Goal: Information Seeking & Learning: Learn about a topic

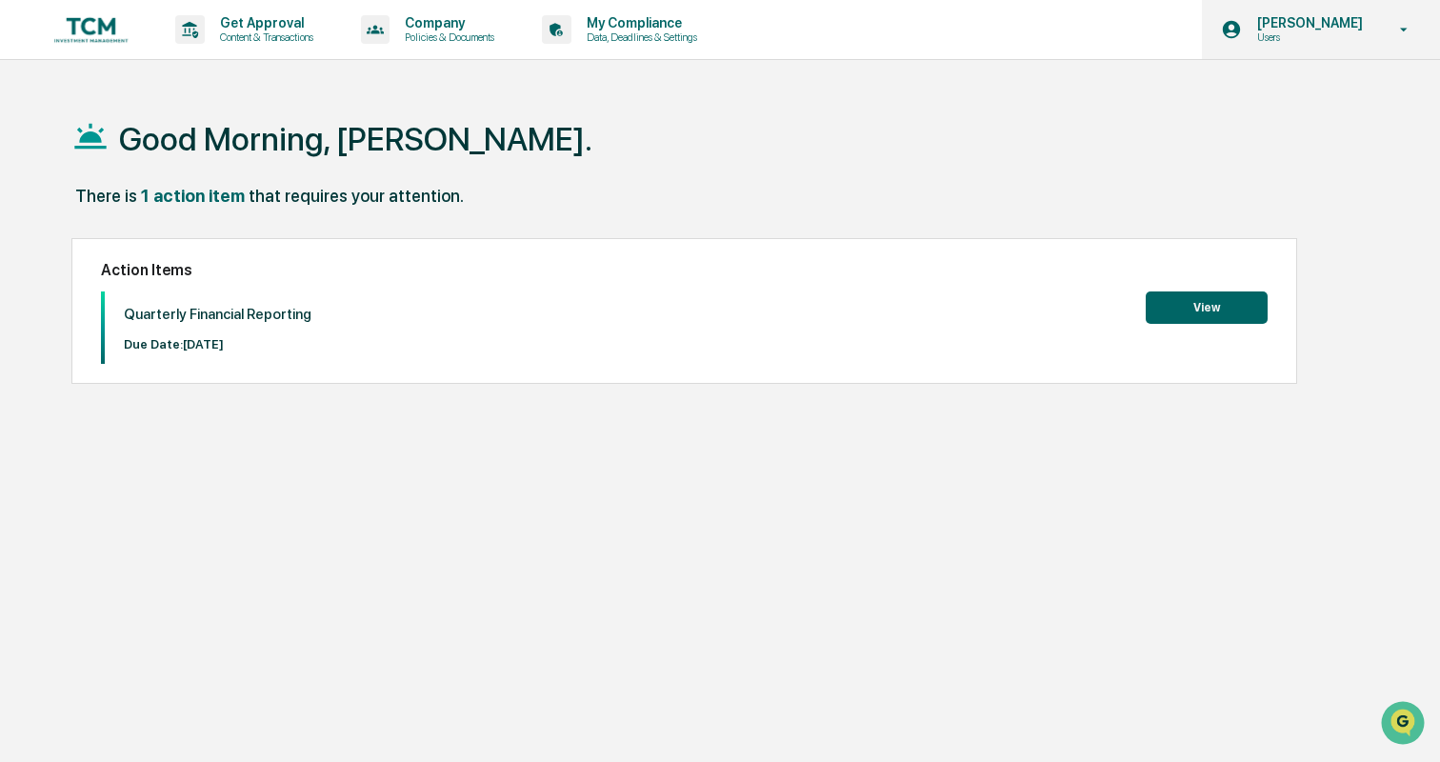
click at [1363, 39] on p "Users" at bounding box center [1307, 36] width 131 height 13
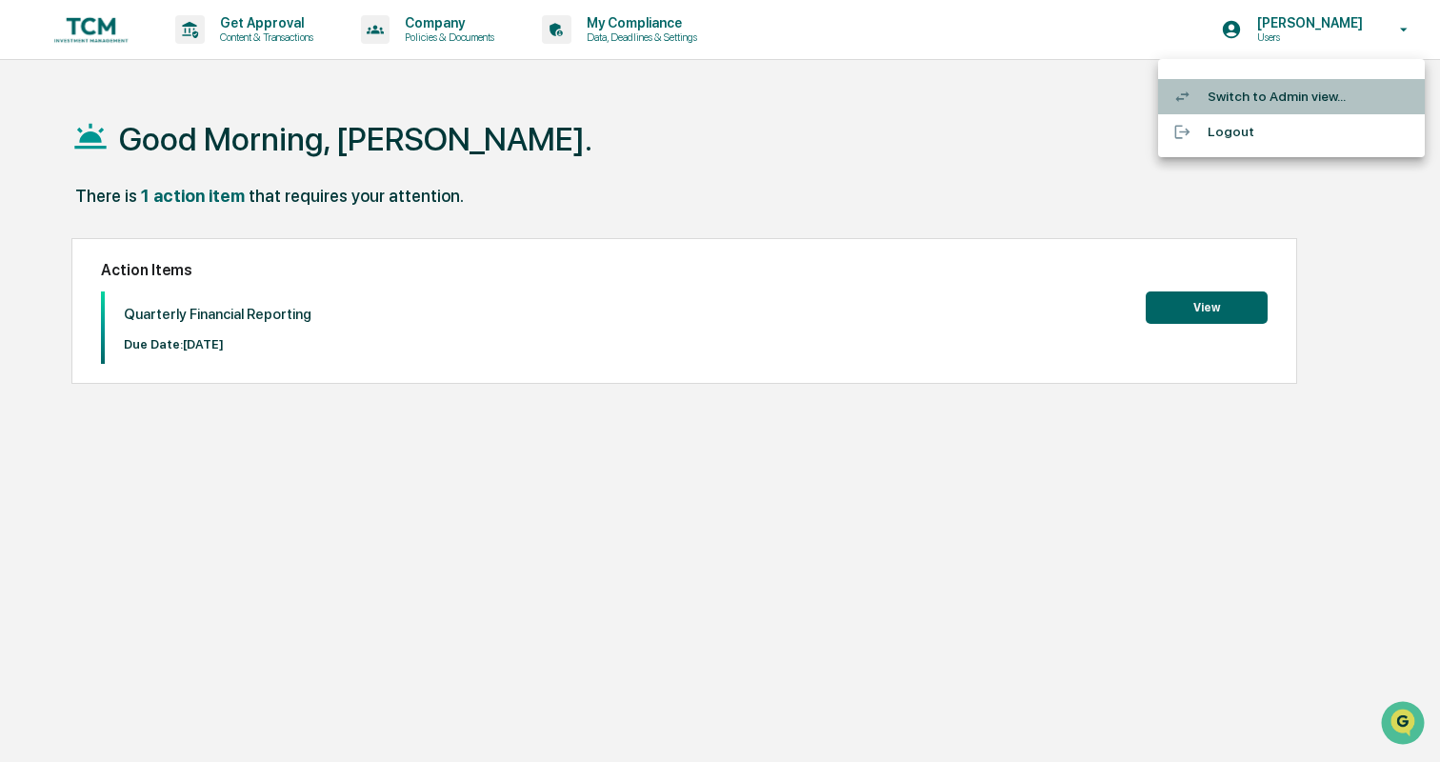
click at [1303, 87] on li "Switch to Admin view..." at bounding box center [1291, 96] width 267 height 35
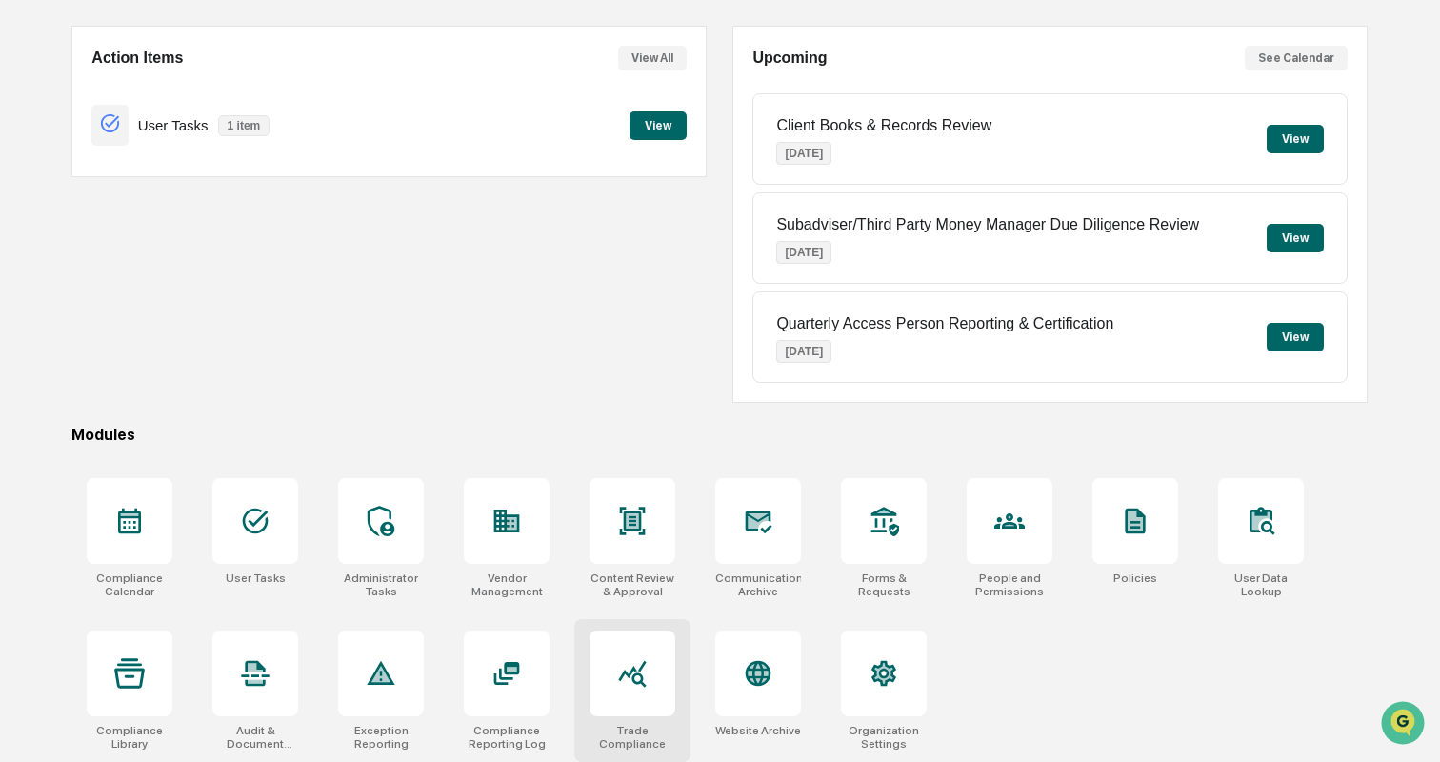
click at [651, 637] on div at bounding box center [633, 674] width 86 height 86
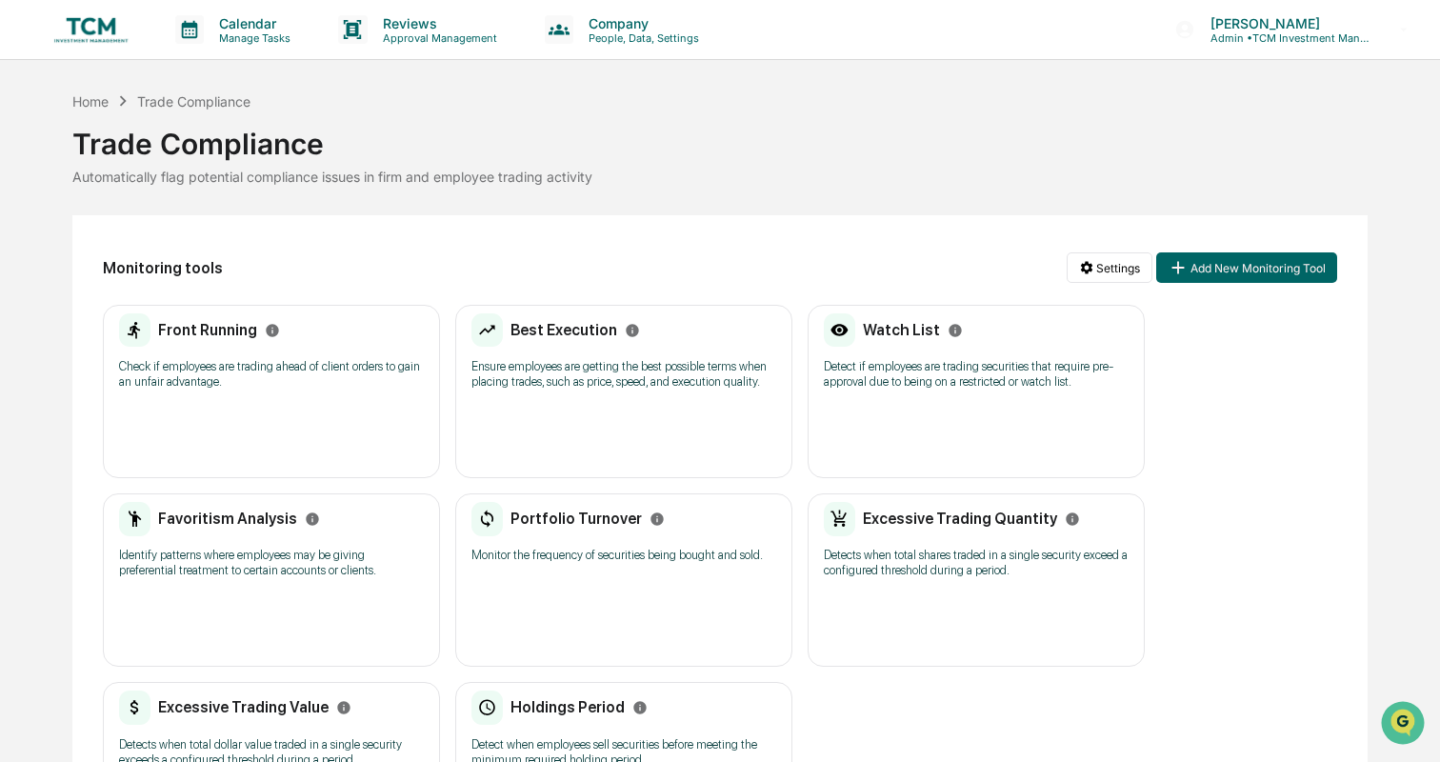
click at [344, 370] on p "Check if employees are trading ahead of client orders to gain an unfair advanta…" at bounding box center [271, 374] width 305 height 30
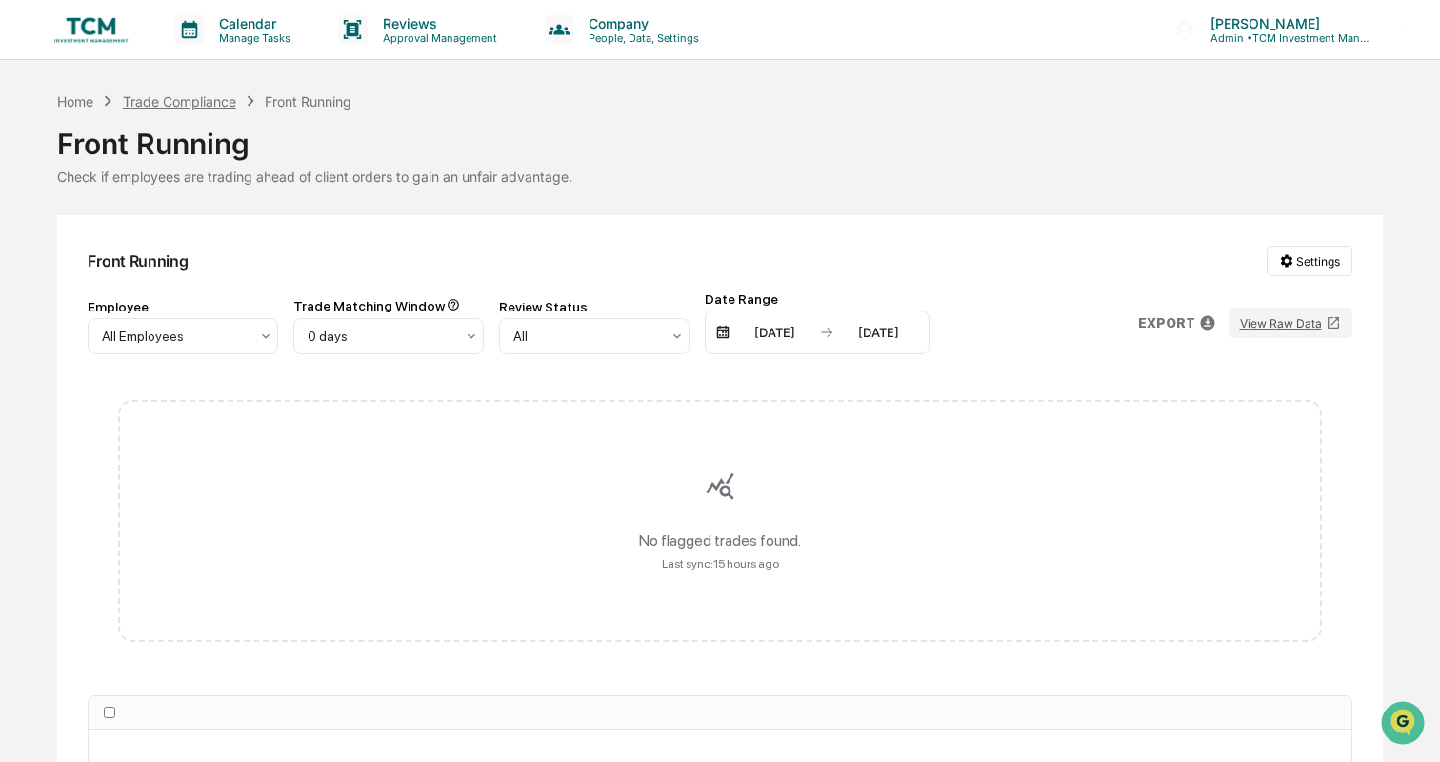
click at [210, 96] on div "Trade Compliance" at bounding box center [179, 101] width 113 height 16
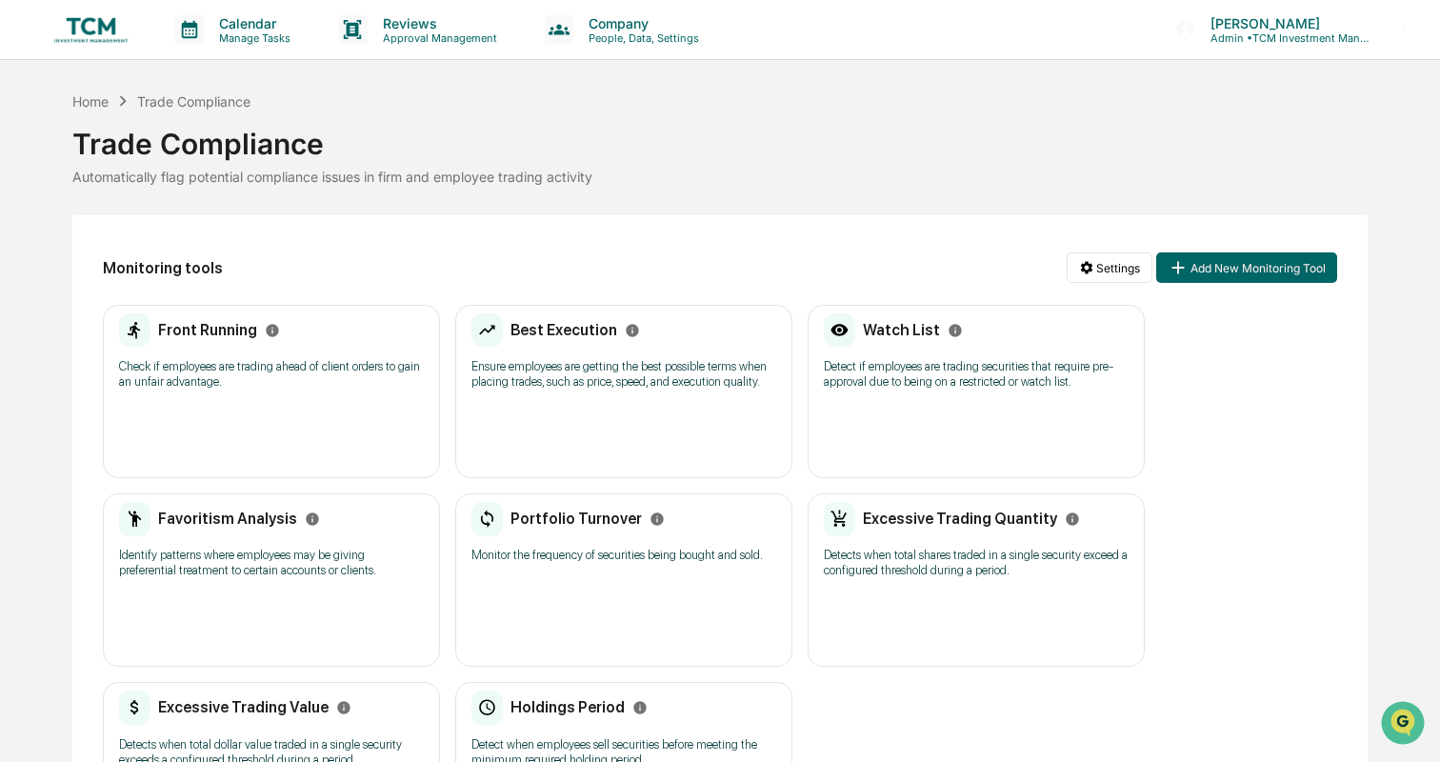
click at [512, 390] on div "Best Execution Ensure employees are getting the best possible terms when placin…" at bounding box center [624, 357] width 305 height 89
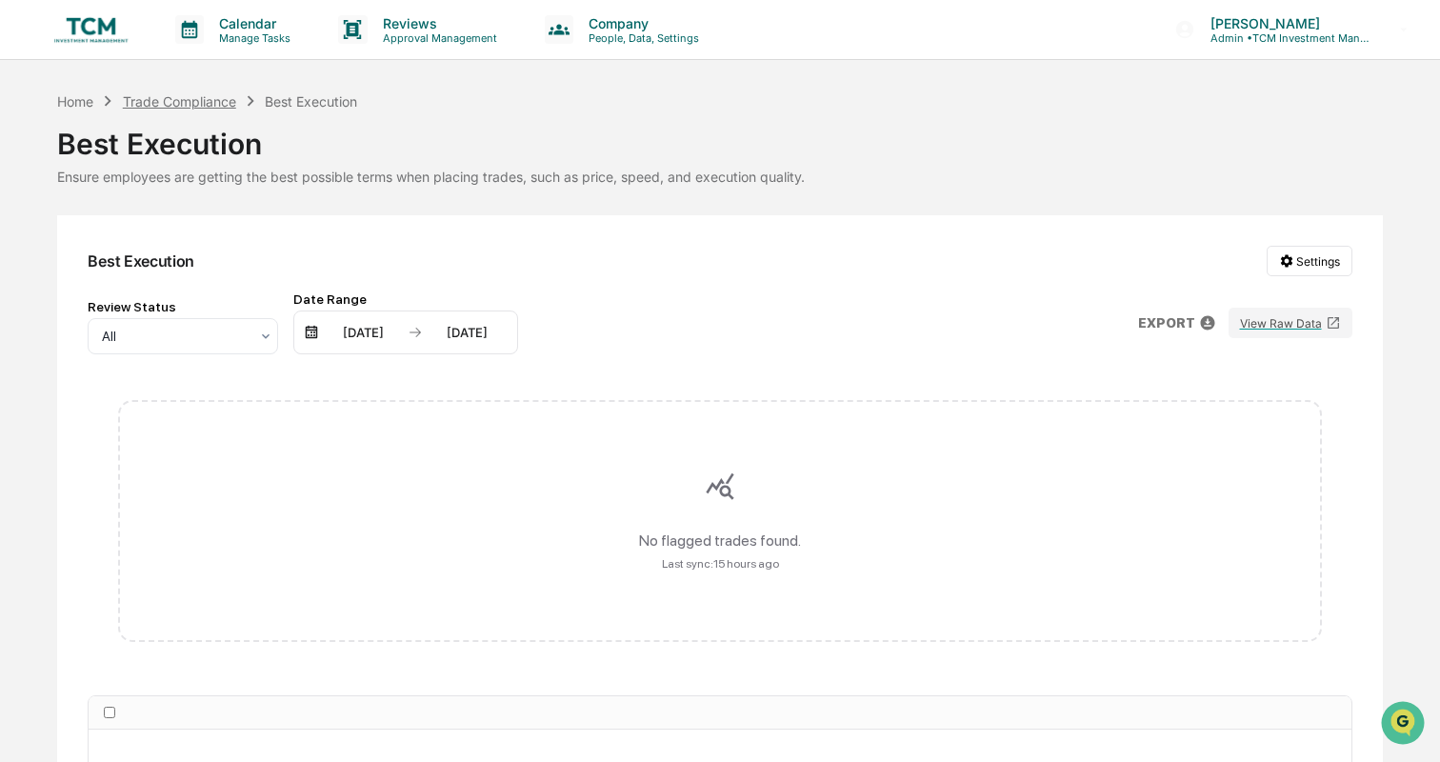
click at [217, 101] on div "Trade Compliance" at bounding box center [179, 101] width 113 height 16
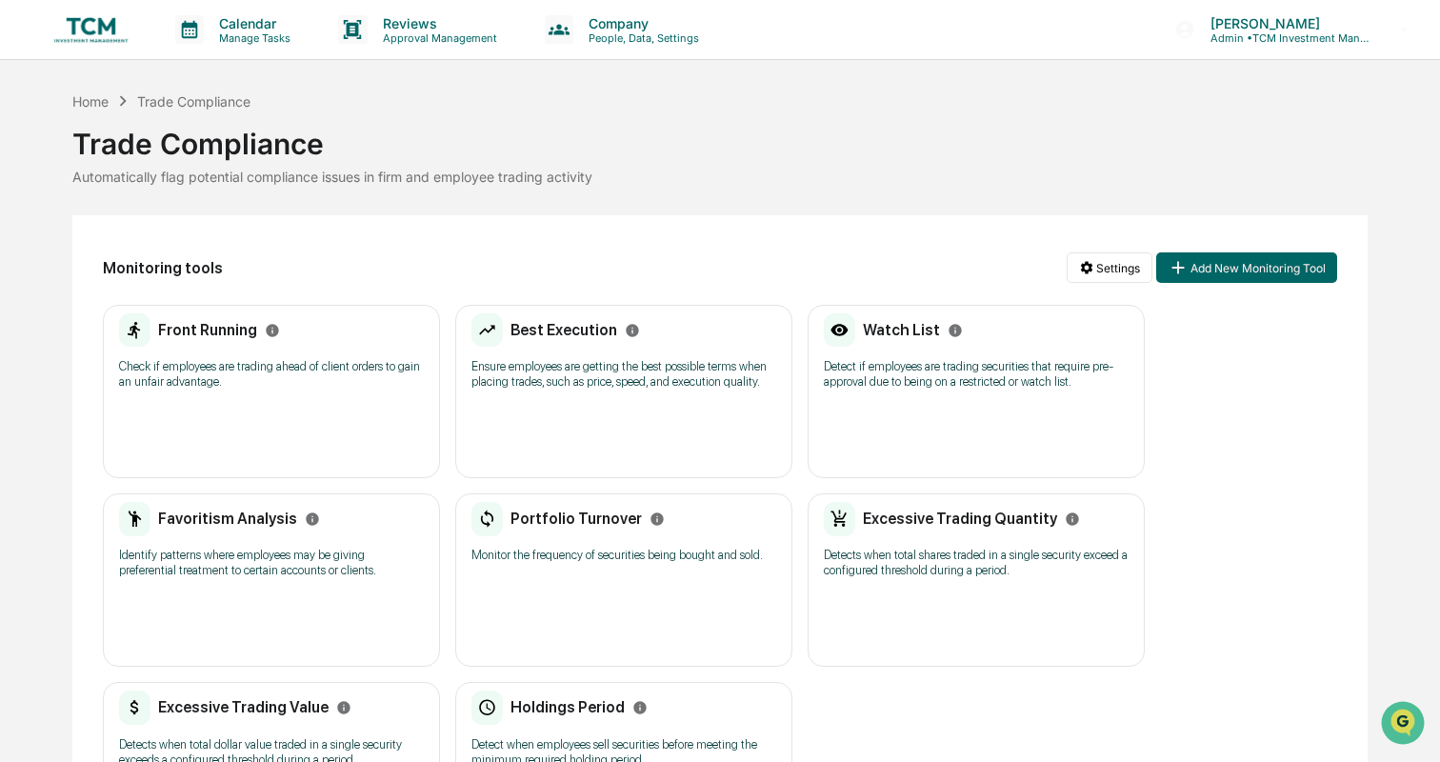
click at [956, 363] on p "Detect if employees are trading securities that require pre-approval due to bei…" at bounding box center [976, 374] width 305 height 30
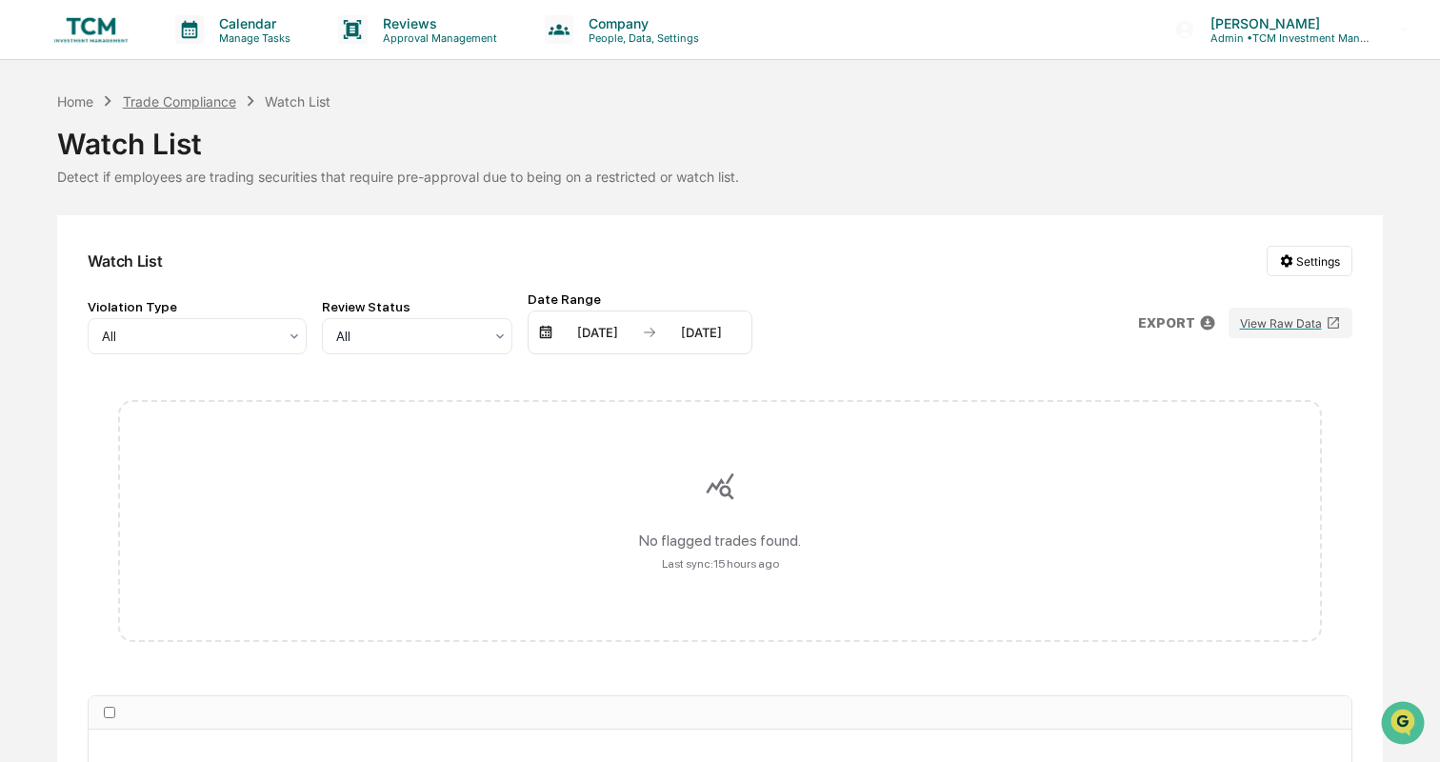
click at [215, 94] on div "Trade Compliance" at bounding box center [179, 101] width 113 height 16
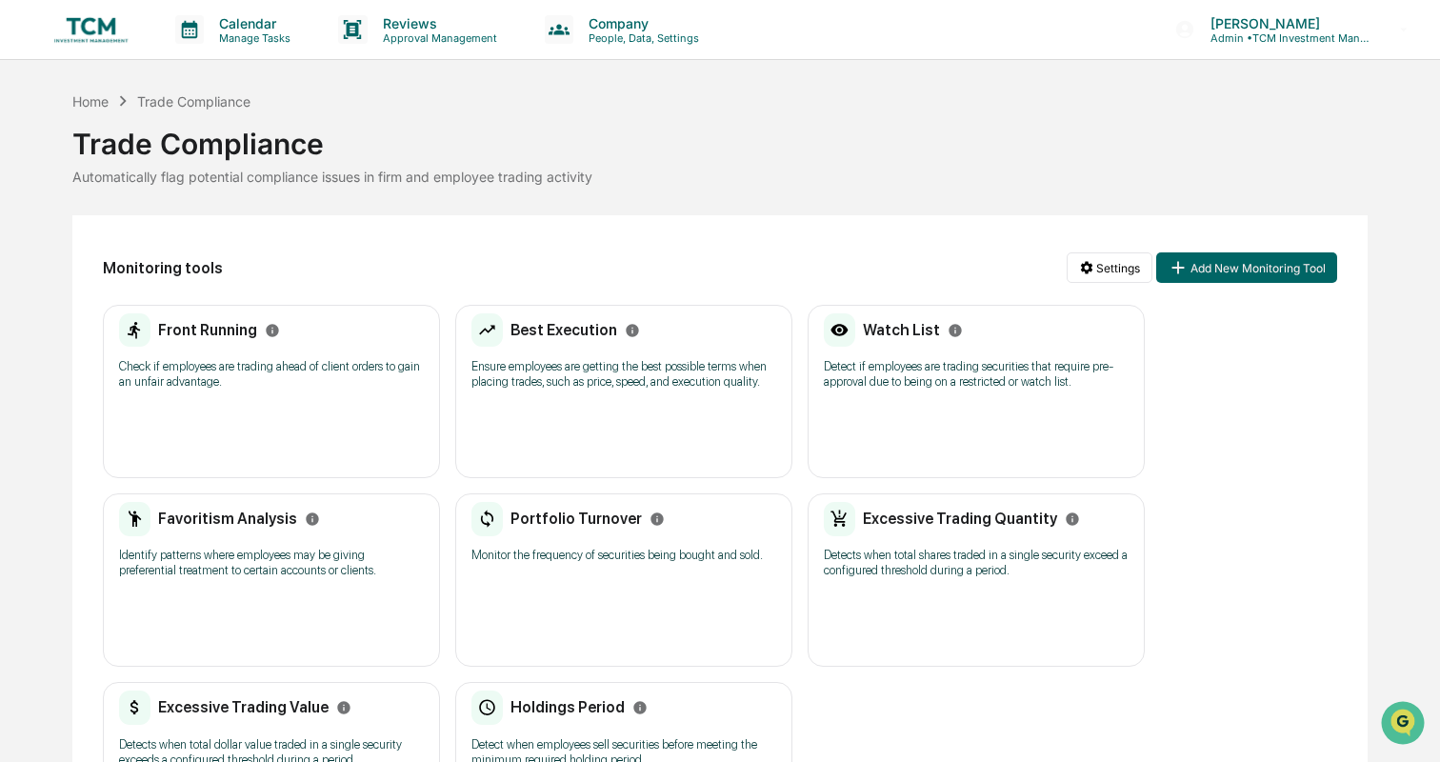
click at [249, 612] on div "Favoritism Analysis Identify patterns where employees may be giving preferentia…" at bounding box center [271, 579] width 337 height 173
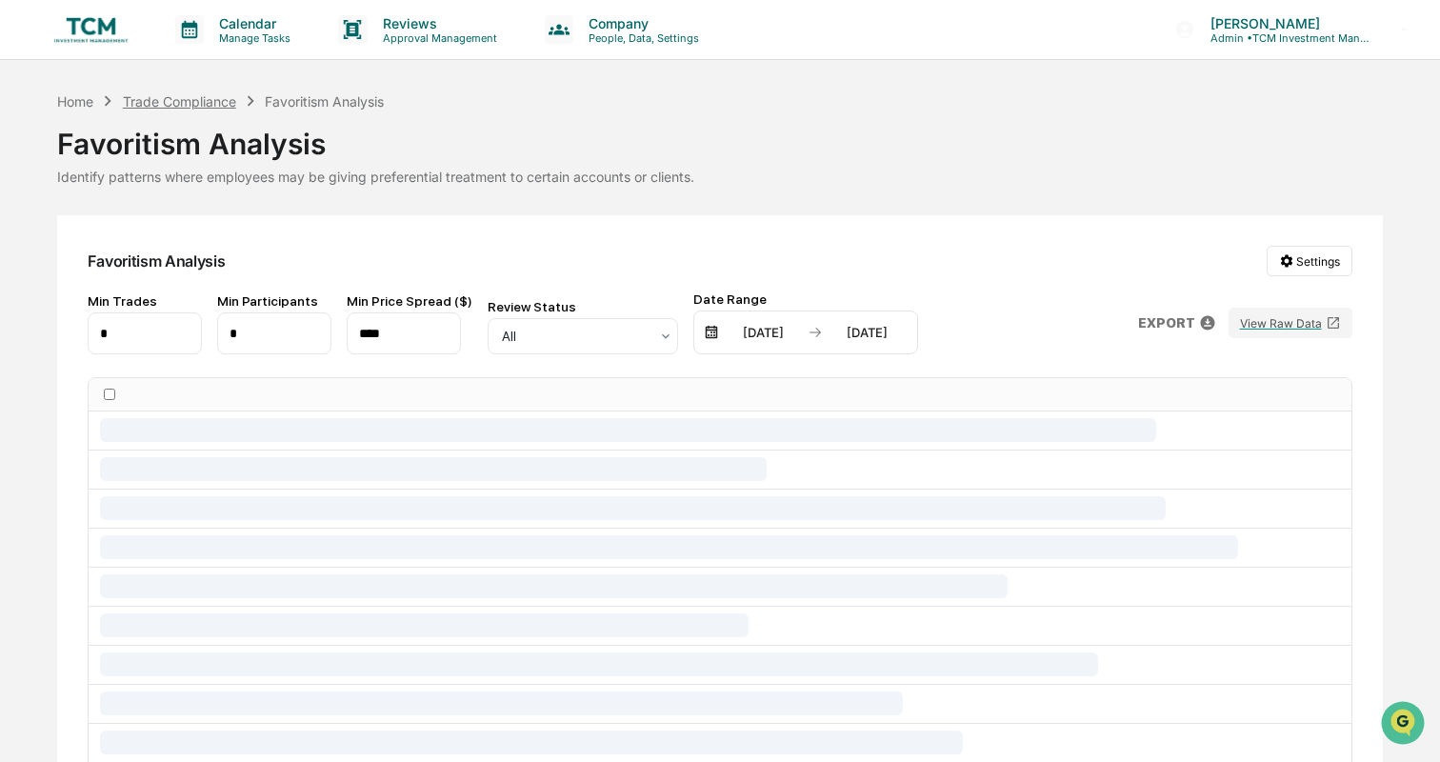
click at [218, 100] on div "Trade Compliance" at bounding box center [179, 101] width 113 height 16
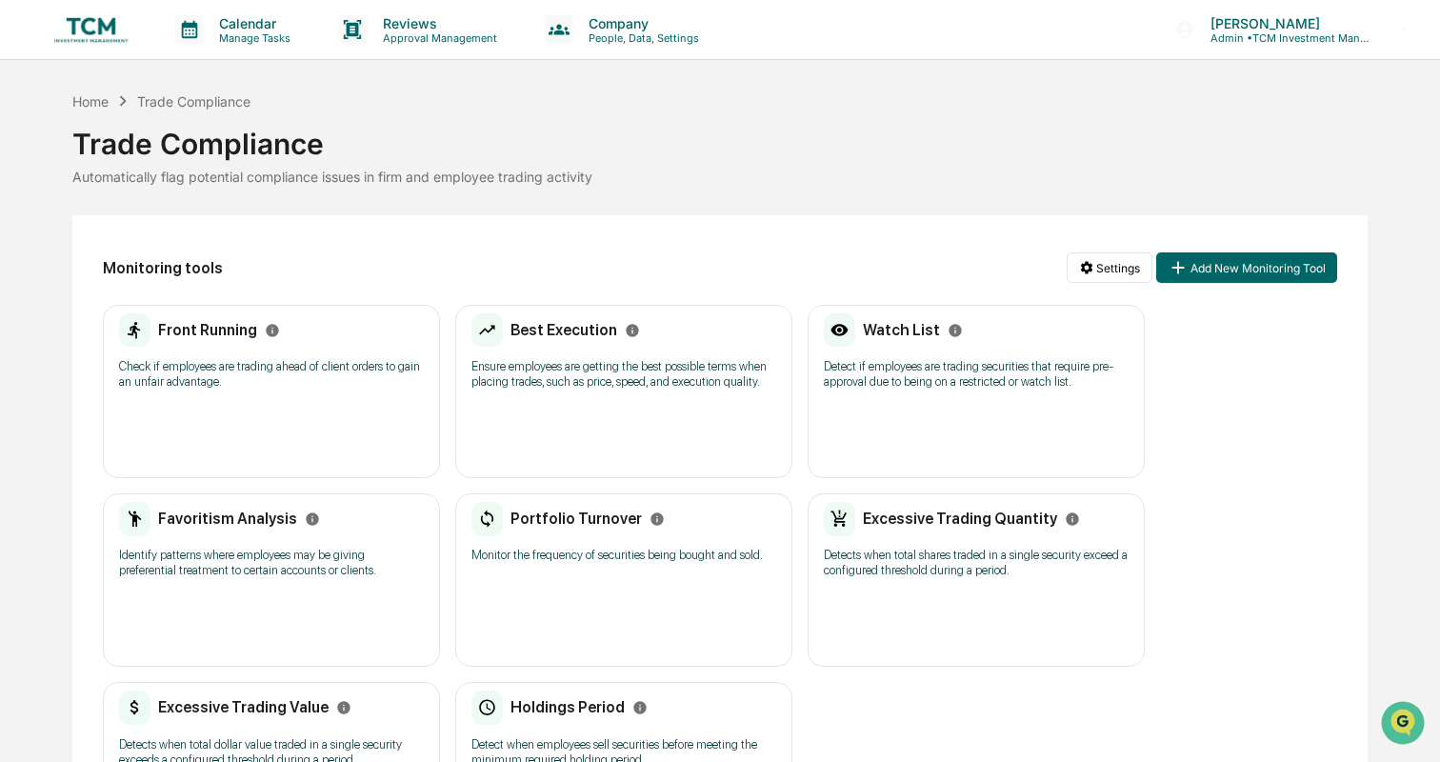
click at [548, 555] on p "Monitor the frequency of securities being bought and sold." at bounding box center [624, 555] width 305 height 15
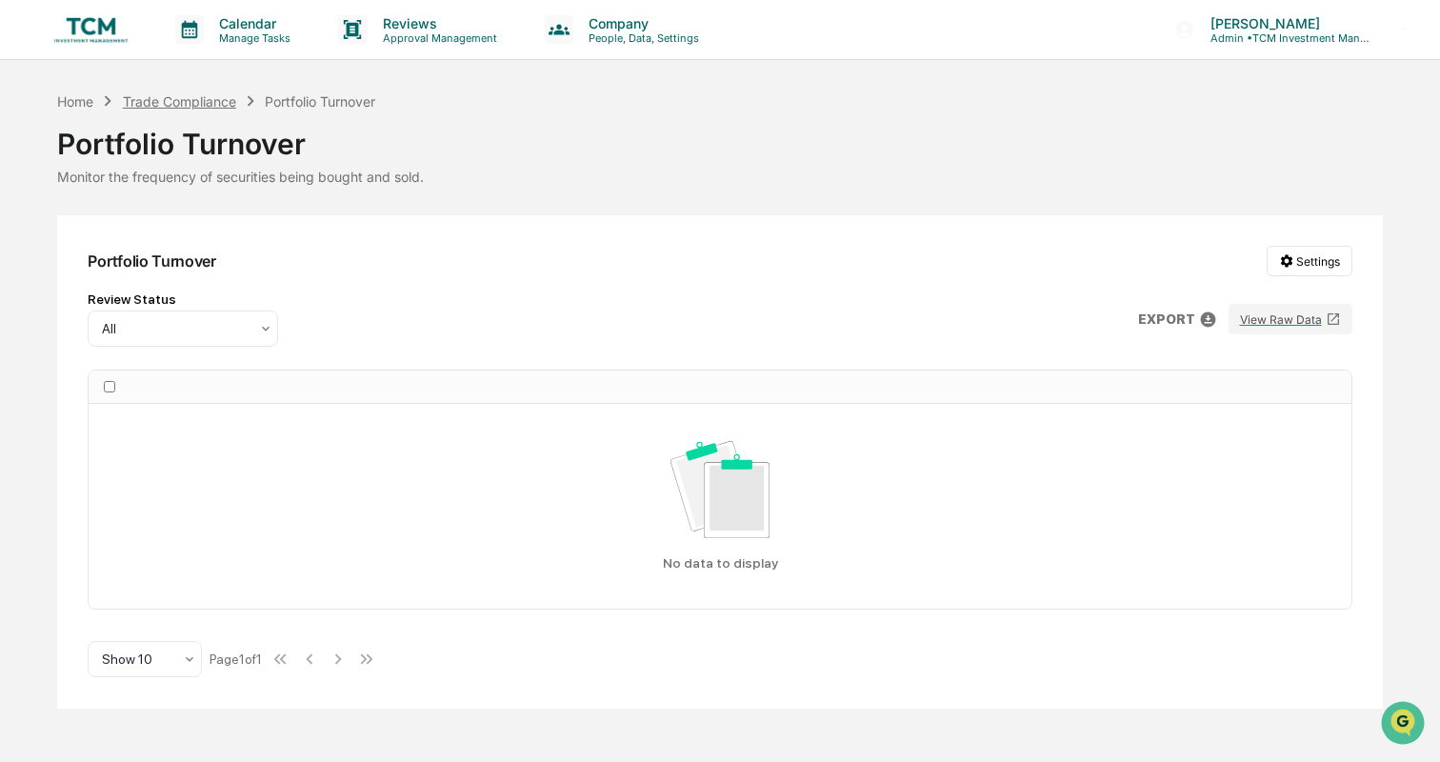
click at [202, 101] on div "Trade Compliance" at bounding box center [179, 101] width 113 height 16
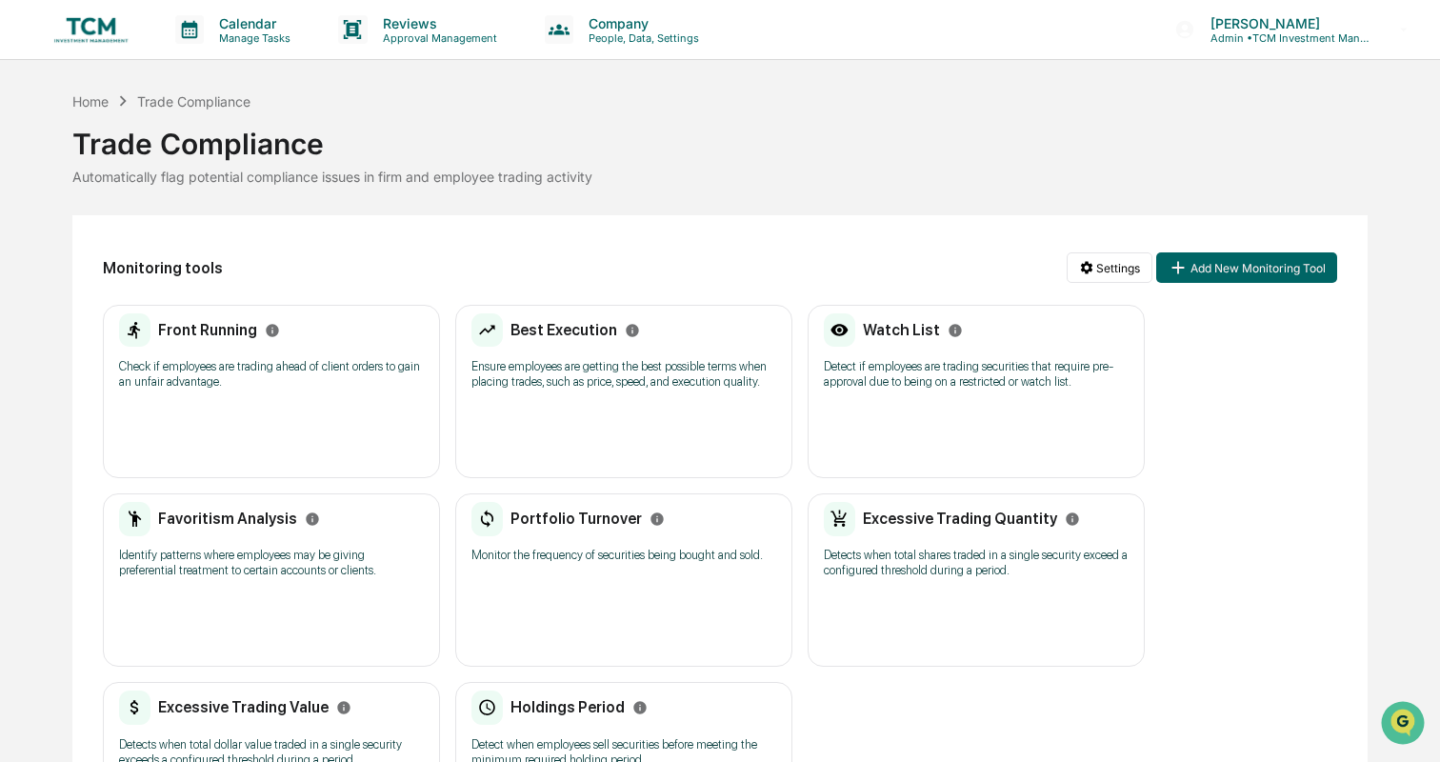
click at [1022, 639] on div "Excessive Trading Quantity Detects when total shares traded in a single securit…" at bounding box center [976, 579] width 337 height 173
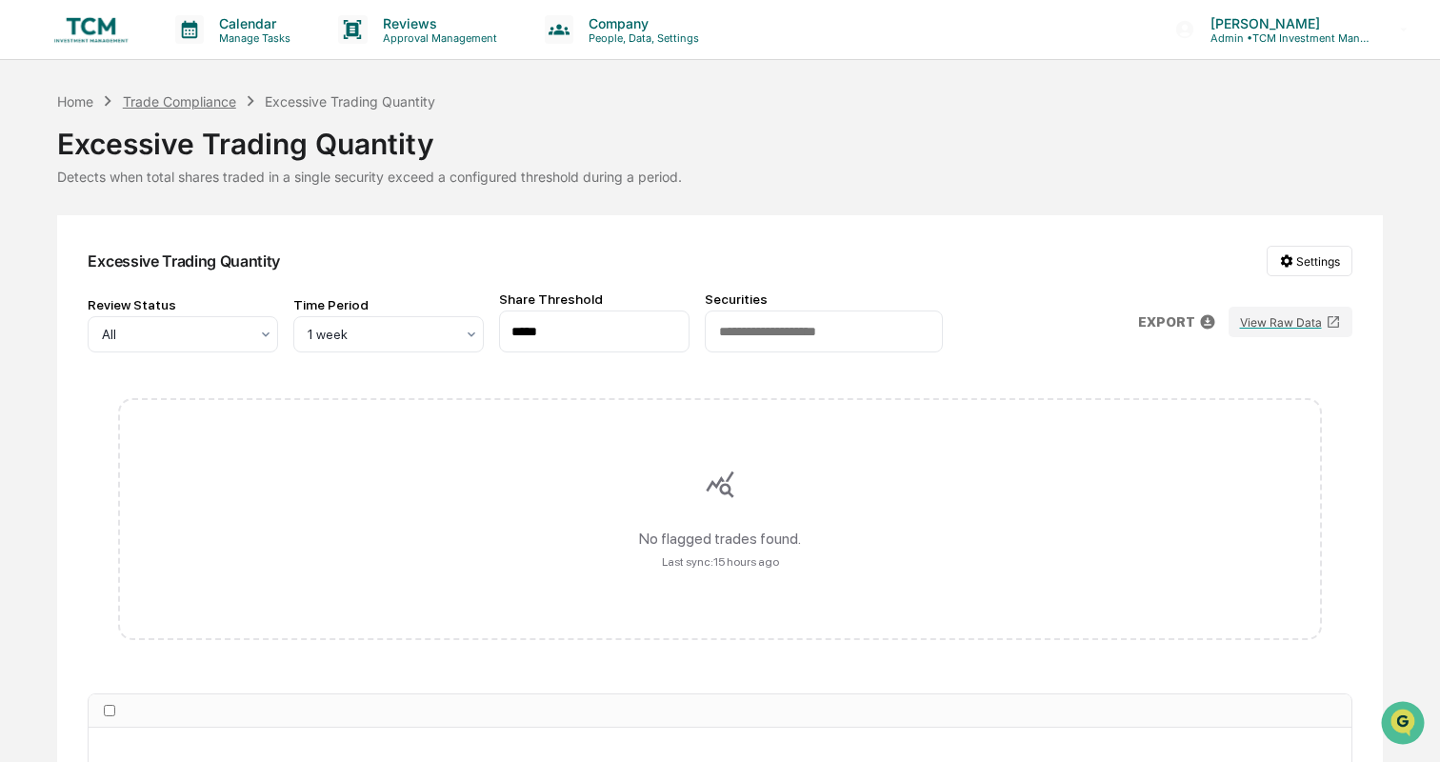
click at [216, 98] on div "Trade Compliance" at bounding box center [179, 101] width 113 height 16
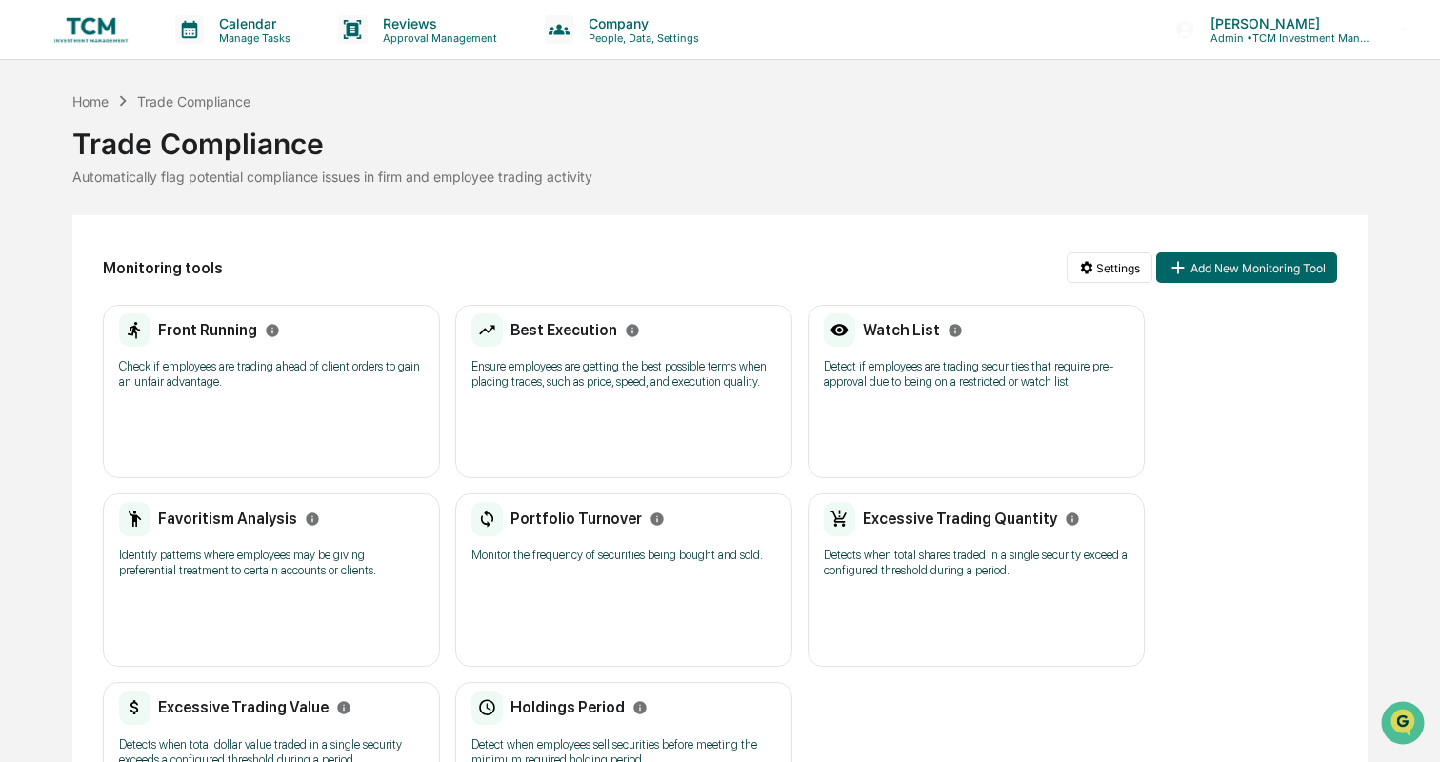
click at [272, 698] on h2 "Excessive Trading Value" at bounding box center [243, 707] width 171 height 18
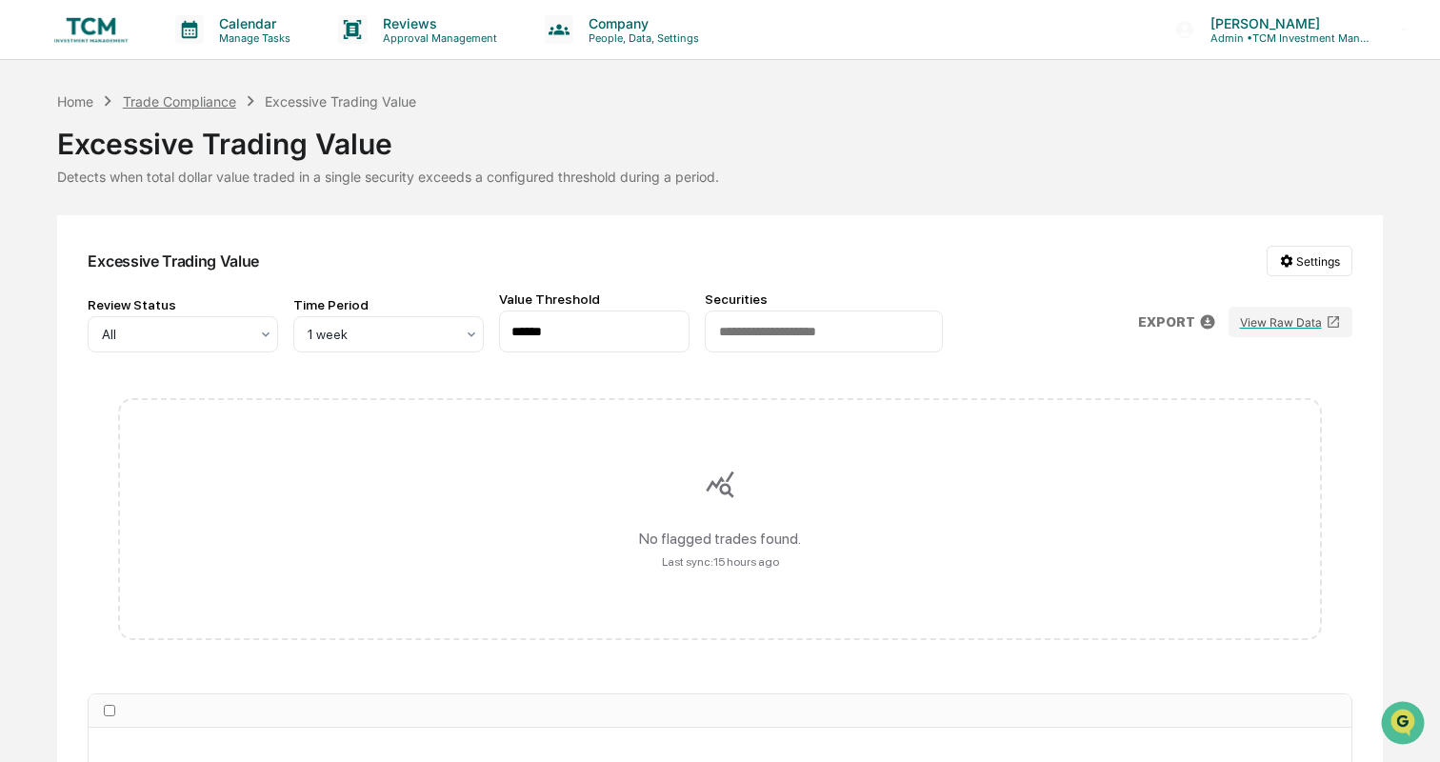
click at [215, 93] on div "Trade Compliance" at bounding box center [179, 101] width 113 height 16
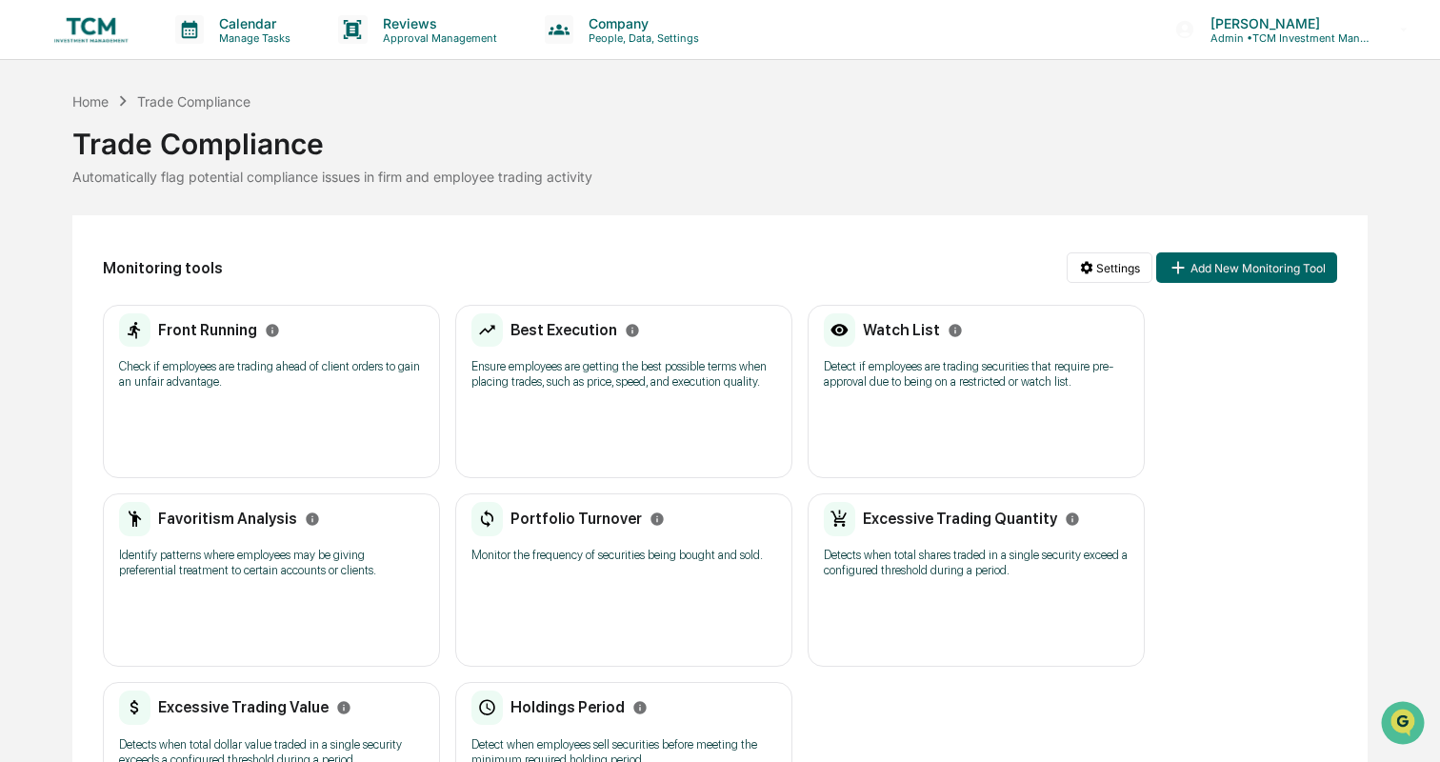
click at [566, 711] on h2 "Holdings Period" at bounding box center [568, 707] width 114 height 18
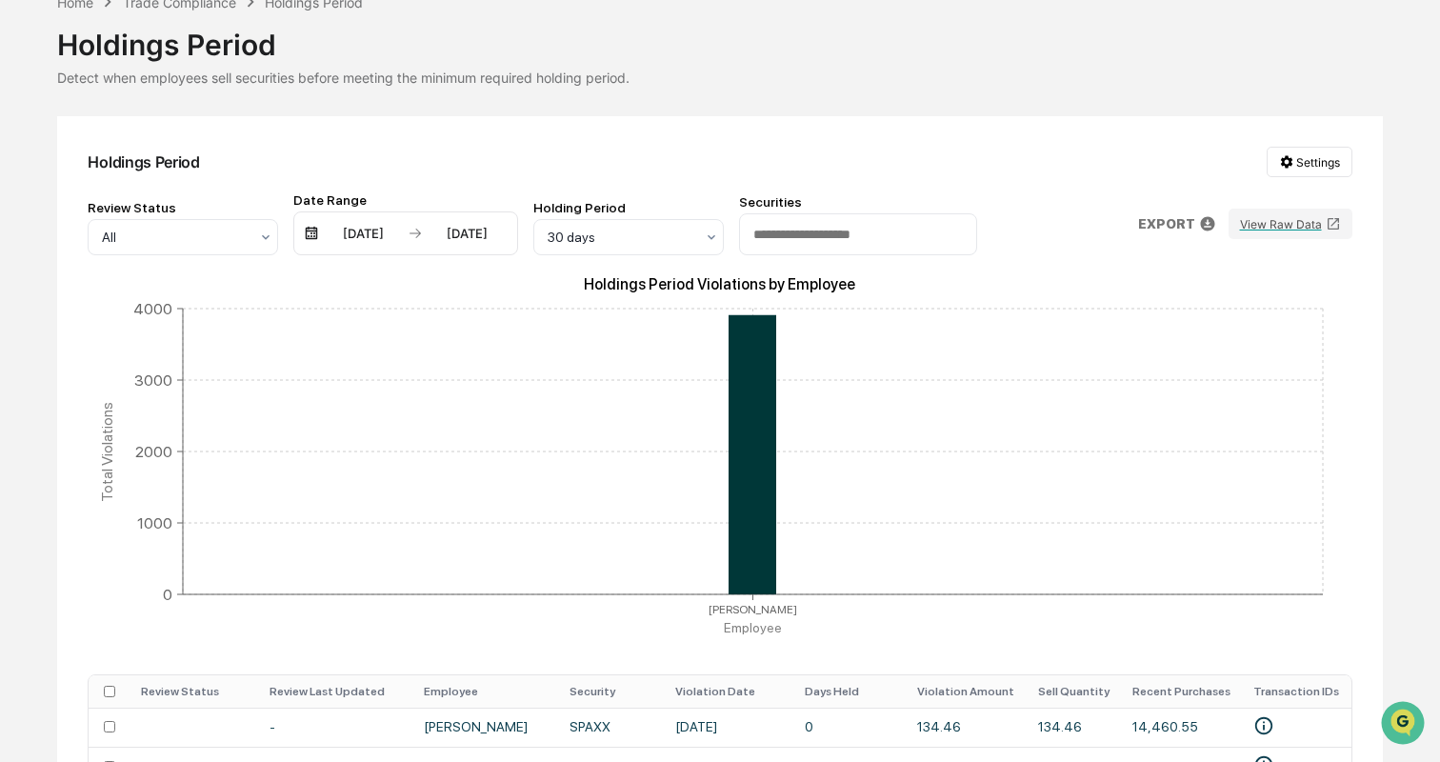
scroll to position [80, 0]
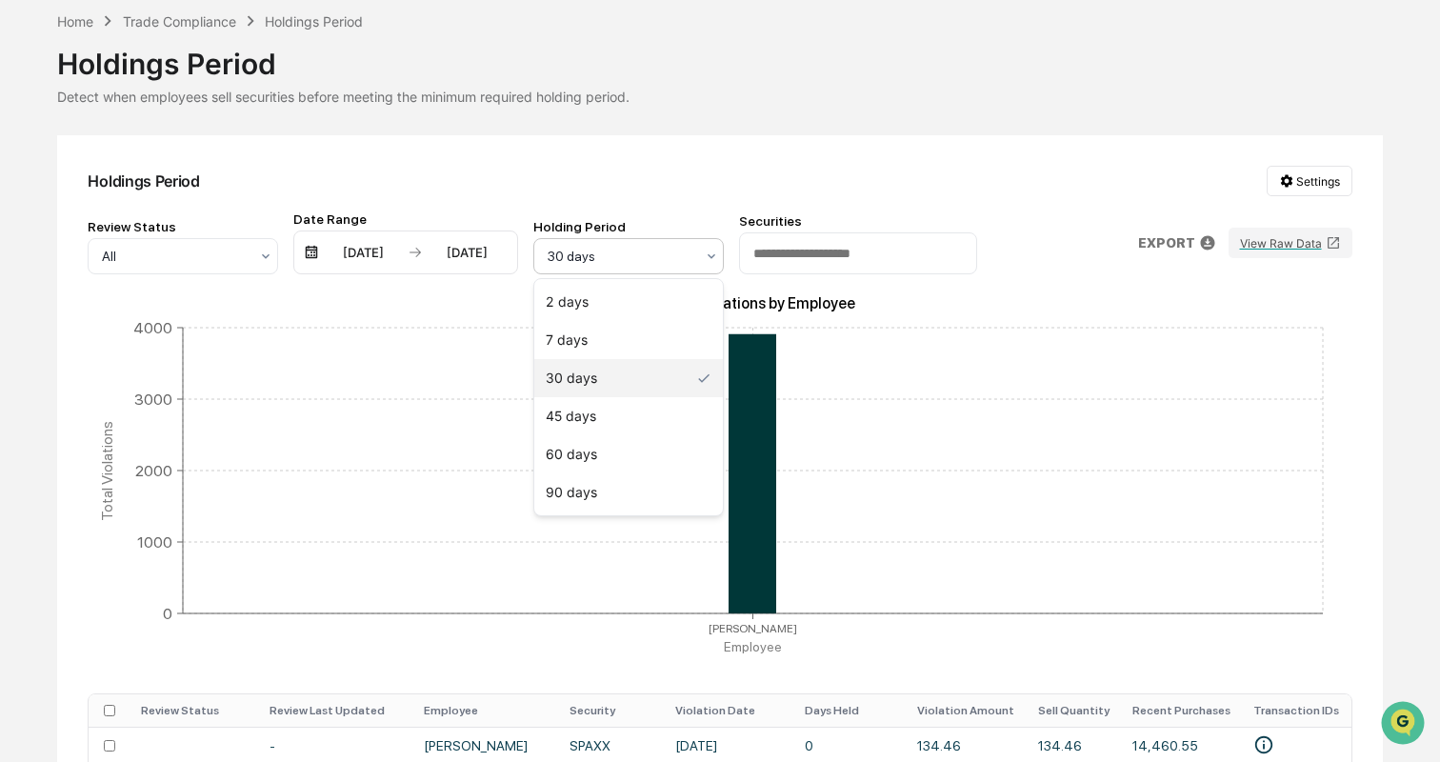
click at [642, 262] on div at bounding box center [621, 256] width 147 height 19
click at [694, 205] on div "Holdings Period Settings Review Status All Date Range 04/09/2025 10/09/2025 Hol…" at bounding box center [719, 677] width 1325 height 1084
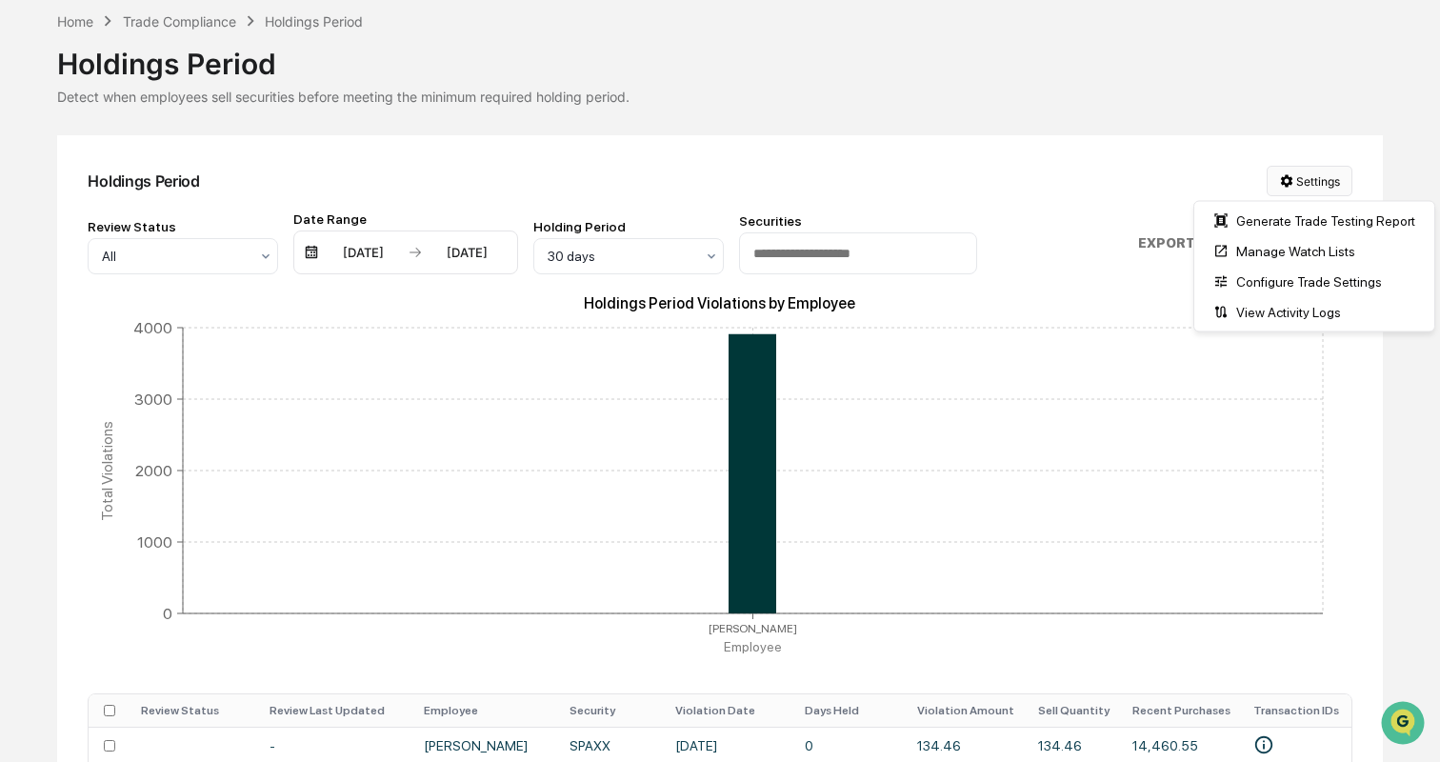
click at [1319, 179] on html "Calendar Manage Tasks Reviews Approval Management Company People, Data, Setting…" at bounding box center [720, 301] width 1440 height 762
click at [1340, 279] on div "Configure Trade Settings" at bounding box center [1314, 282] width 232 height 30
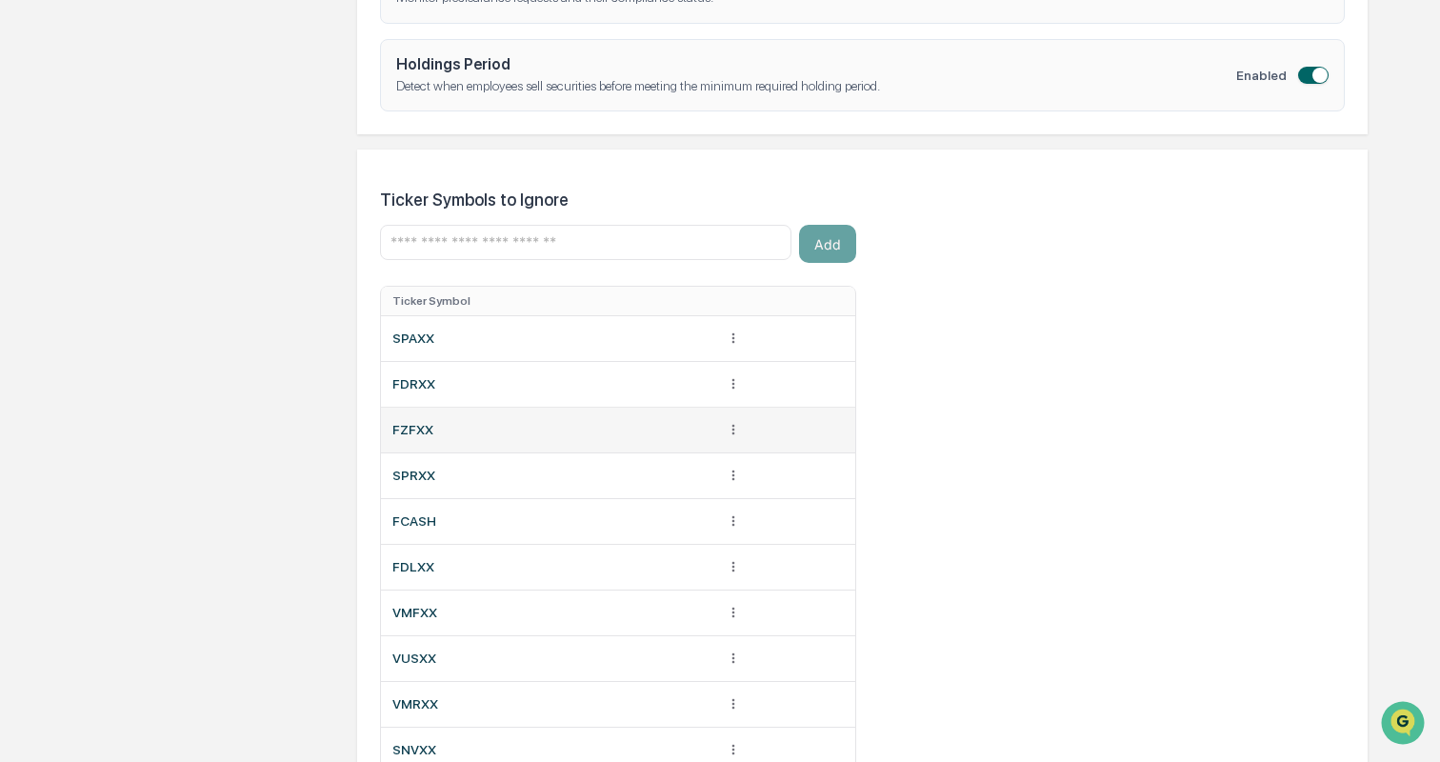
scroll to position [1059, 0]
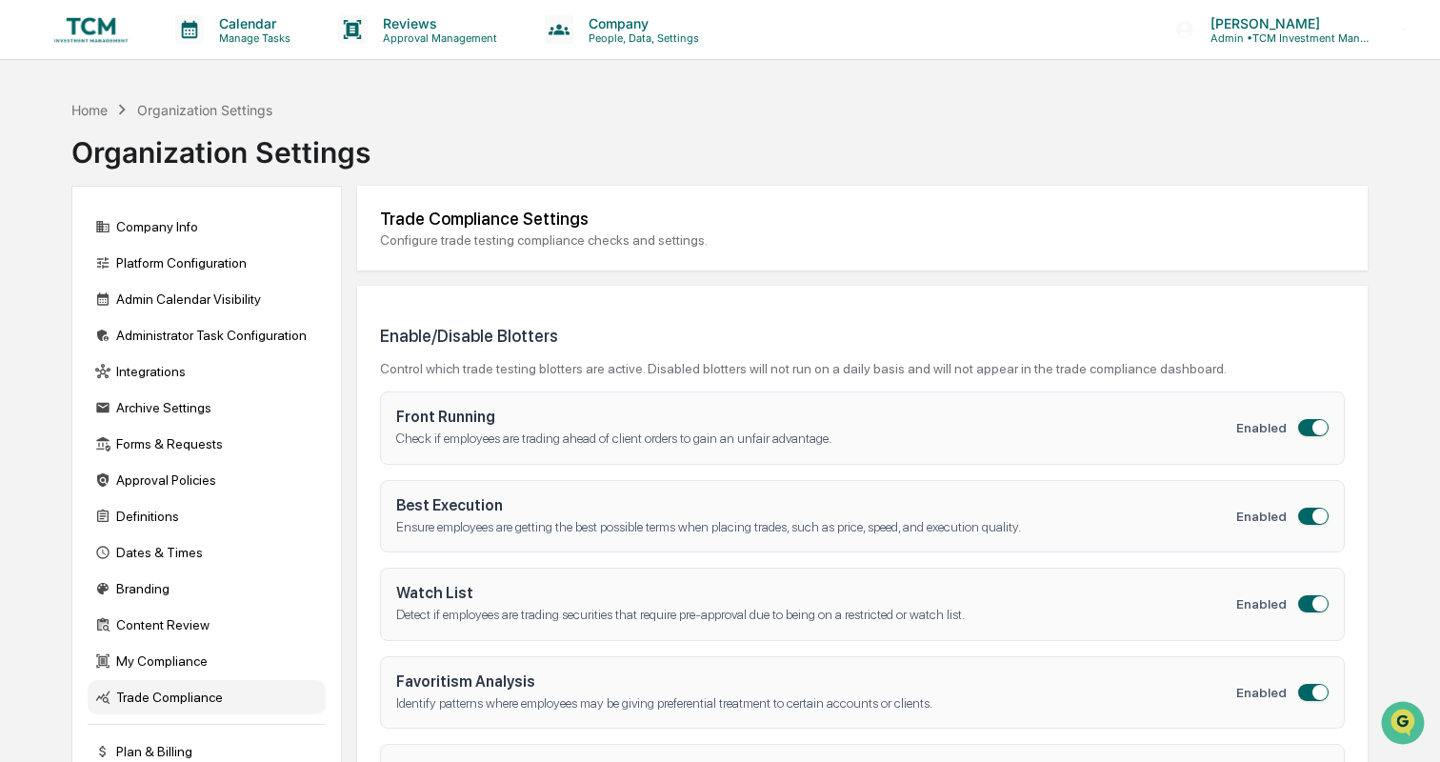
scroll to position [0, 0]
click at [164, 380] on div "Integrations" at bounding box center [207, 371] width 238 height 34
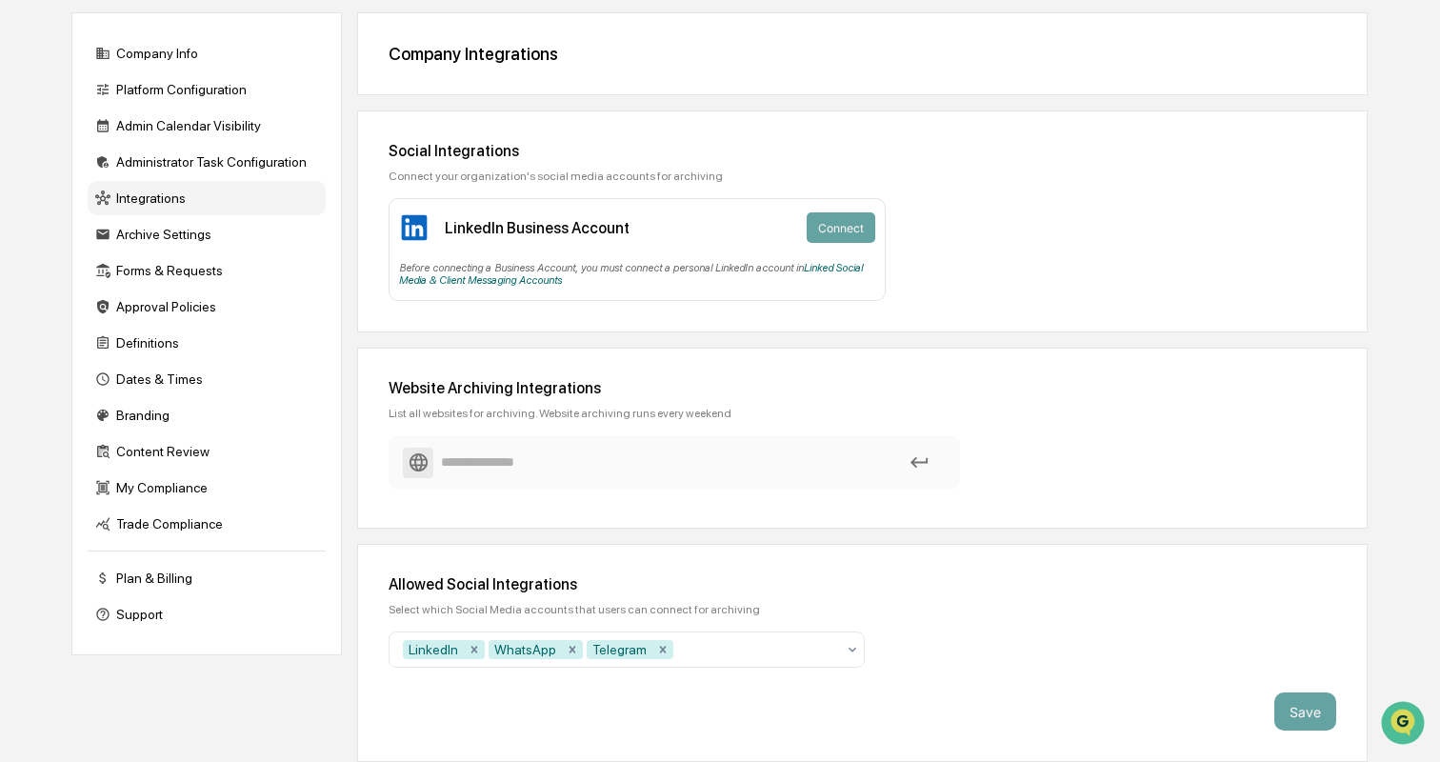
scroll to position [193, 0]
click at [697, 640] on div at bounding box center [756, 649] width 158 height 19
type input "*********"
click at [852, 642] on icon at bounding box center [852, 649] width 15 height 15
click at [938, 609] on div "Allowed Social Integrations Select which Social Media accounts that users can c…" at bounding box center [862, 653] width 1011 height 218
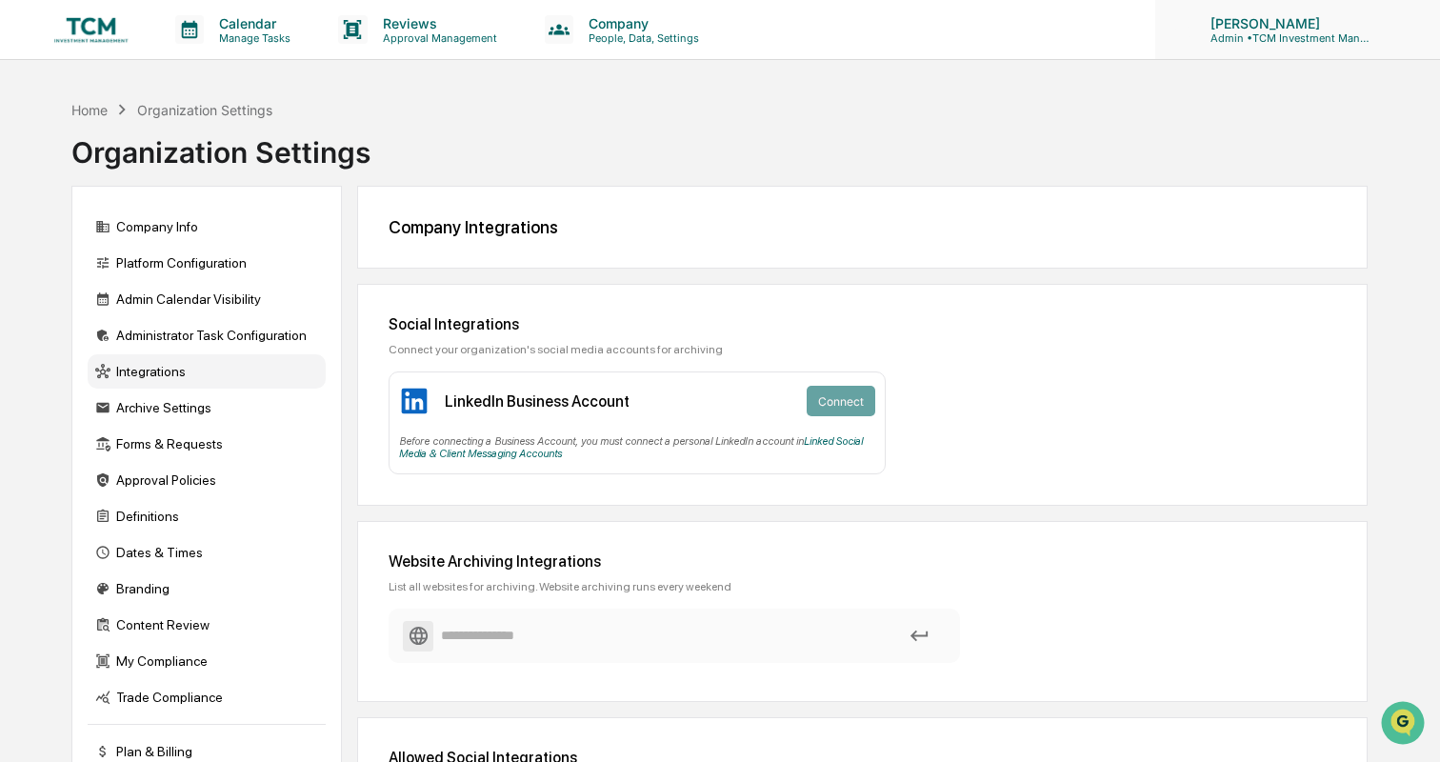
scroll to position [0, 0]
